Goal: Task Accomplishment & Management: Manage account settings

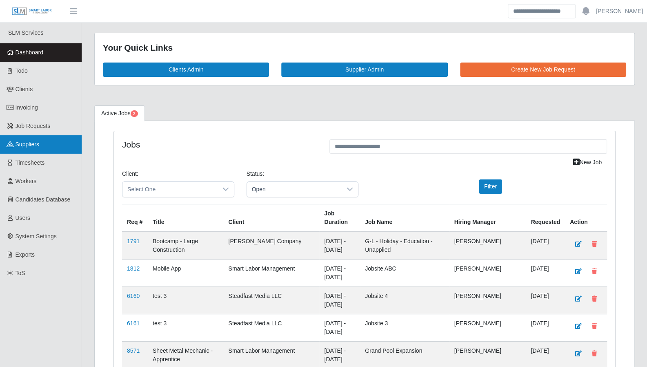
click at [33, 147] on span "Suppliers" at bounding box center [28, 144] width 24 height 7
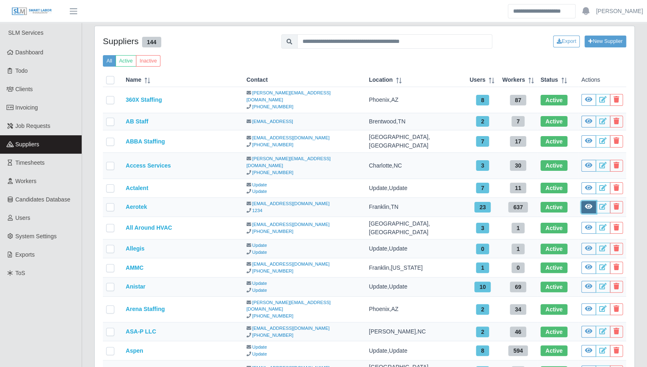
click at [592, 203] on icon at bounding box center [588, 206] width 7 height 7
click at [603, 203] on icon at bounding box center [603, 206] width 7 height 7
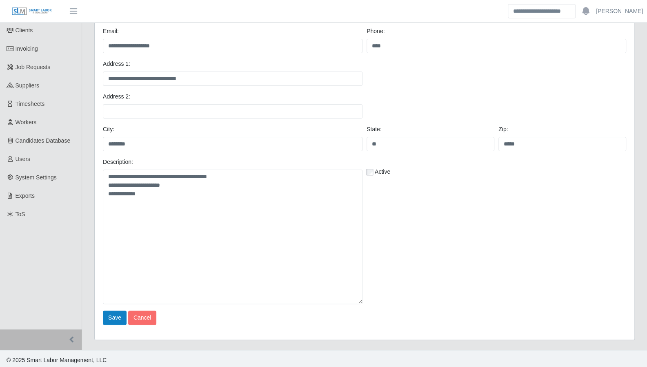
scroll to position [61, 0]
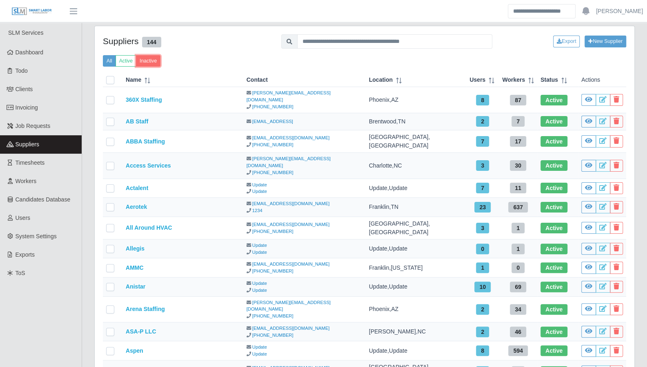
click at [149, 61] on button "Inactive" at bounding box center [148, 60] width 25 height 11
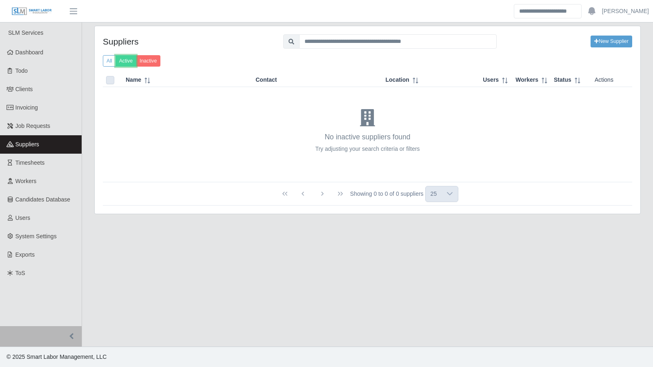
click at [123, 61] on button "Active" at bounding box center [126, 60] width 21 height 11
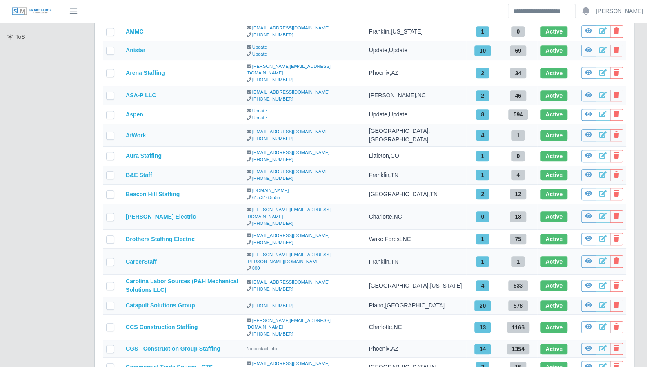
scroll to position [247, 0]
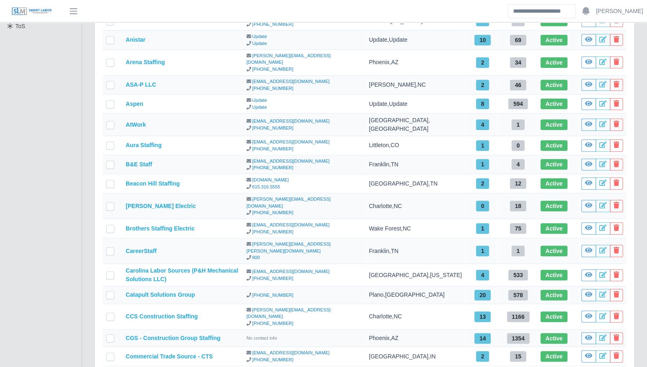
click at [488, 304] on body "Aaron Baker Account Settings Logout SLM Services Dashboard Todo Clients Invoici…" at bounding box center [323, 90] width 647 height 675
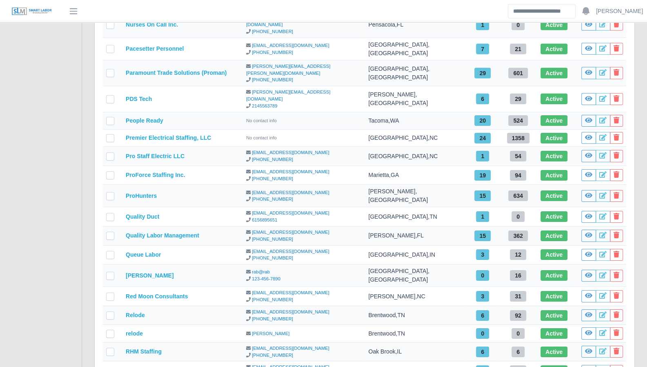
scroll to position [1642, 0]
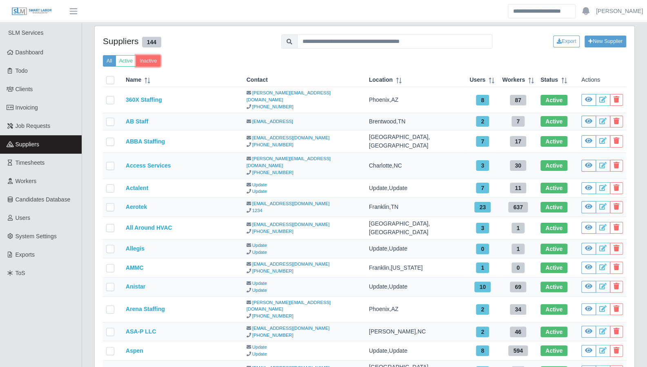
click at [150, 63] on button "Inactive" at bounding box center [148, 60] width 25 height 11
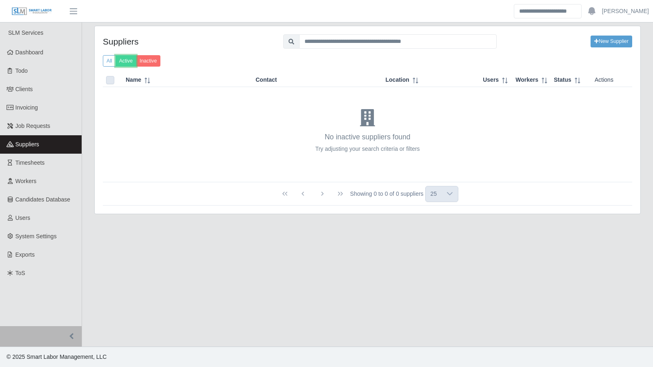
click at [131, 62] on button "Active" at bounding box center [126, 60] width 21 height 11
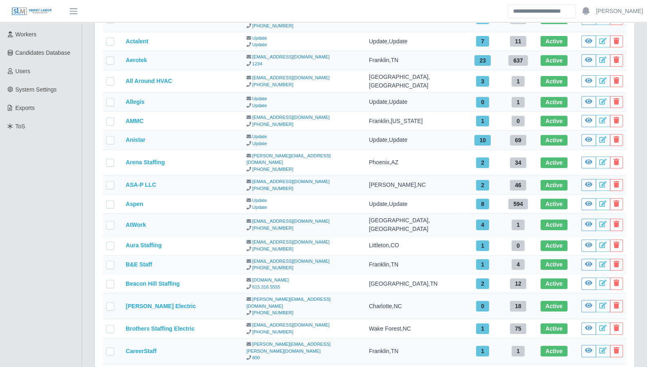
scroll to position [247, 0]
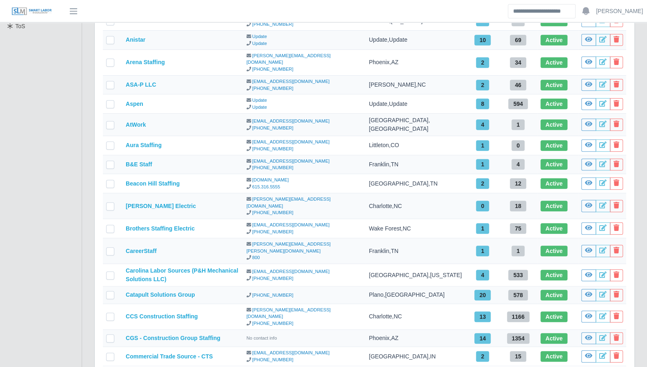
click at [485, 296] on body "Aaron Baker Account Settings Logout SLM Services Dashboard Todo Clients Invoici…" at bounding box center [323, 90] width 647 height 675
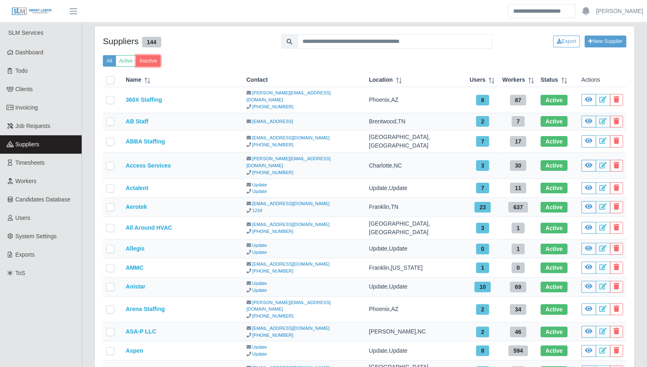
click at [147, 61] on button "Inactive" at bounding box center [148, 60] width 25 height 11
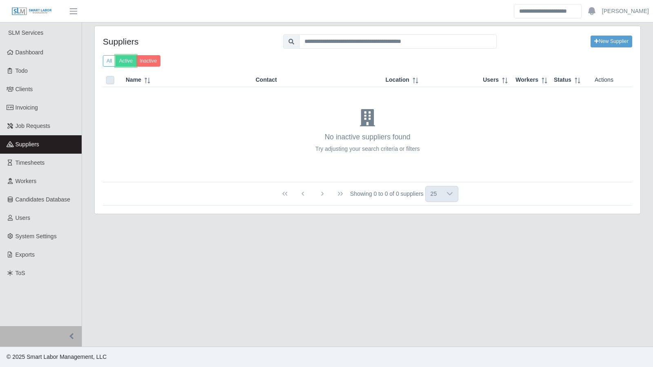
click at [125, 60] on button "Active" at bounding box center [126, 60] width 21 height 11
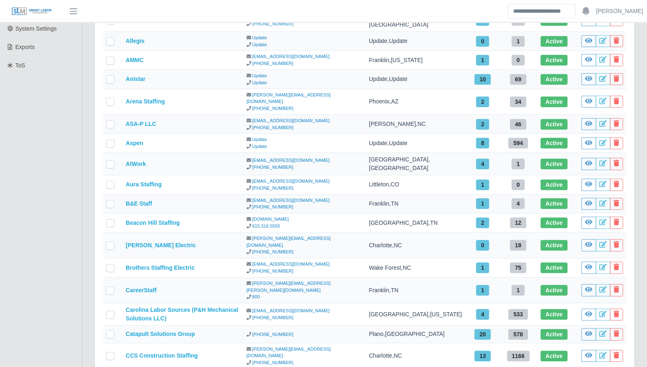
scroll to position [247, 0]
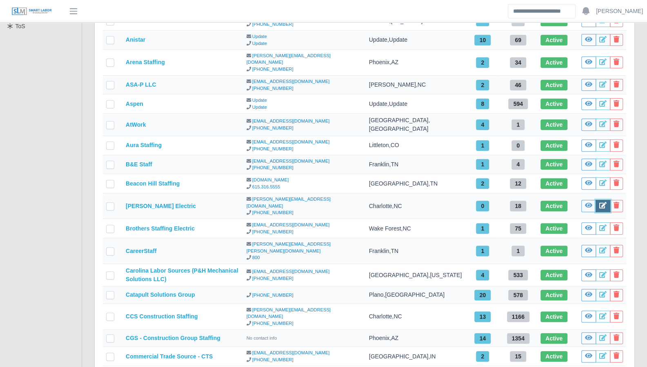
click at [603, 202] on icon at bounding box center [603, 205] width 7 height 7
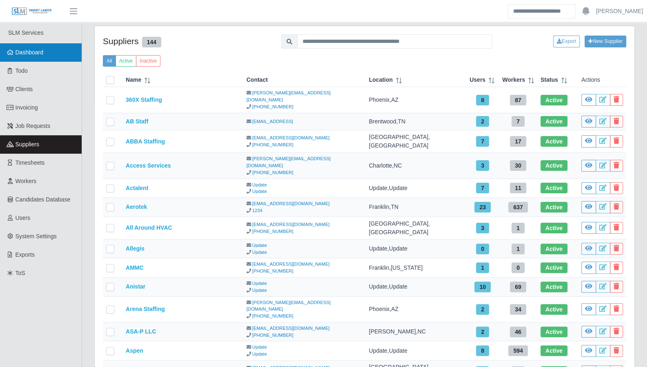
drag, startPoint x: 18, startPoint y: 50, endPoint x: 6, endPoint y: 49, distance: 11.9
click at [18, 50] on span "Dashboard" at bounding box center [30, 52] width 28 height 7
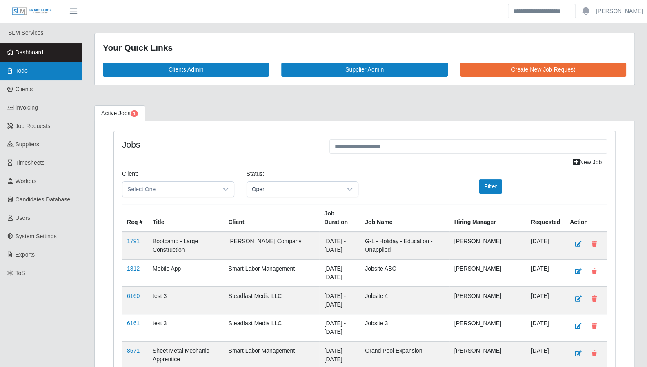
click at [33, 78] on link "Todo" at bounding box center [41, 71] width 82 height 18
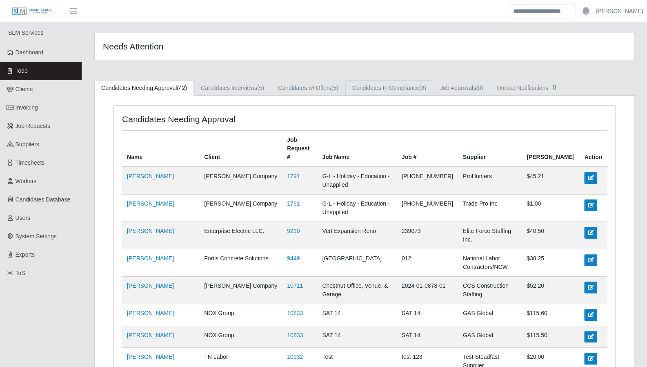
click at [362, 93] on link "Candidates In Compliance (8)" at bounding box center [389, 88] width 88 height 16
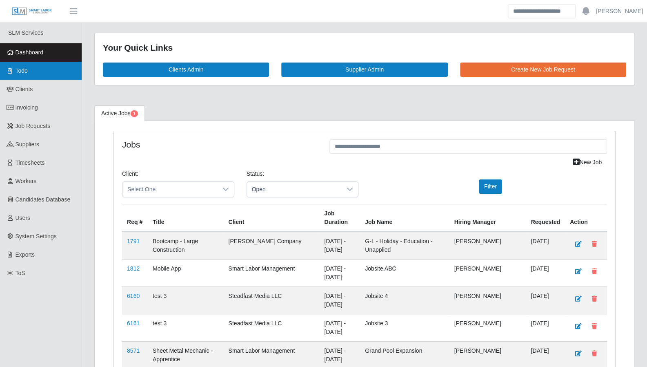
click at [30, 76] on link "Todo" at bounding box center [41, 71] width 82 height 18
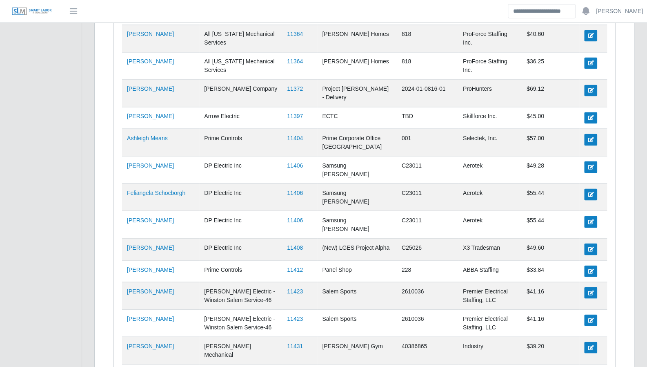
scroll to position [843, 0]
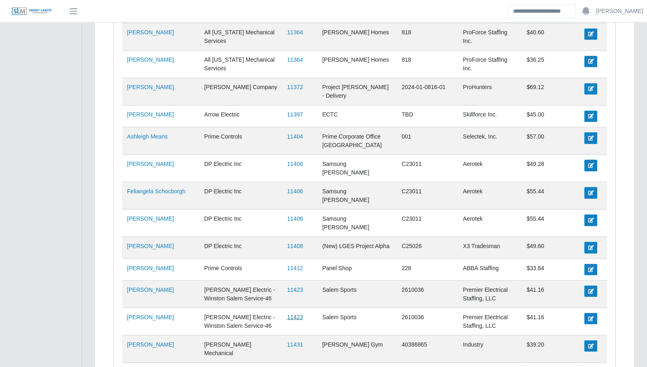
click at [298, 313] on link "11423" at bounding box center [295, 316] width 16 height 7
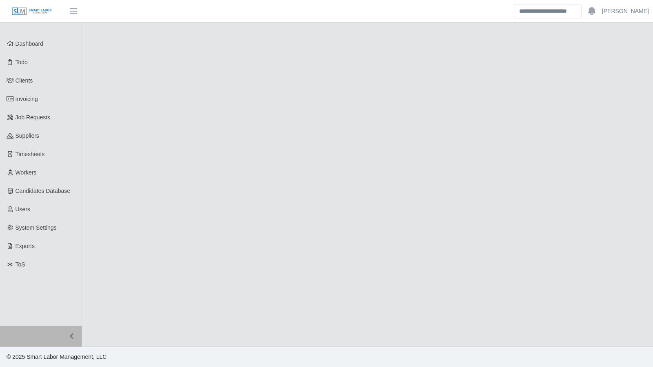
select select "****"
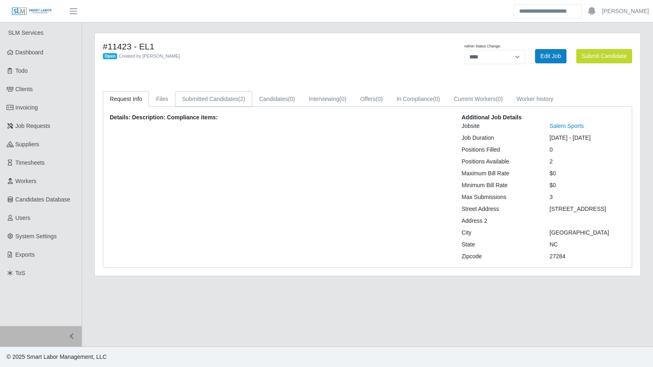
click at [230, 102] on link "Submitted Candidates (2)" at bounding box center [213, 99] width 77 height 16
